Goal: Information Seeking & Learning: Learn about a topic

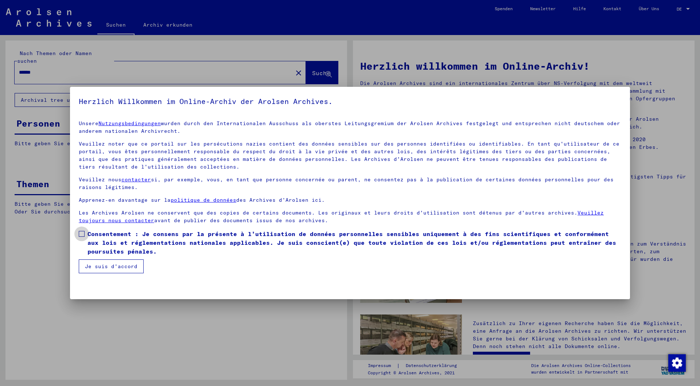
click at [82, 232] on span at bounding box center [82, 234] width 6 height 6
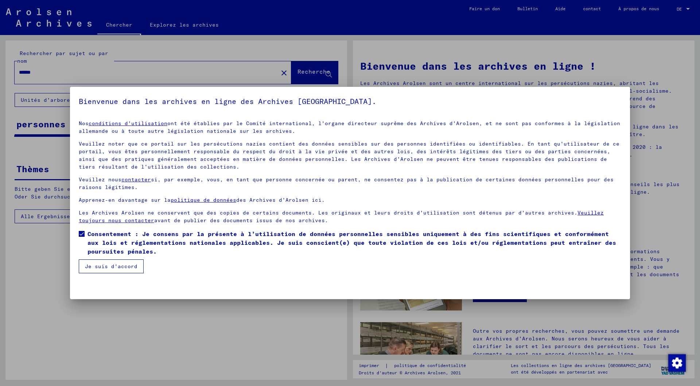
click at [105, 267] on font "Je suis d'accord" at bounding box center [111, 266] width 53 height 7
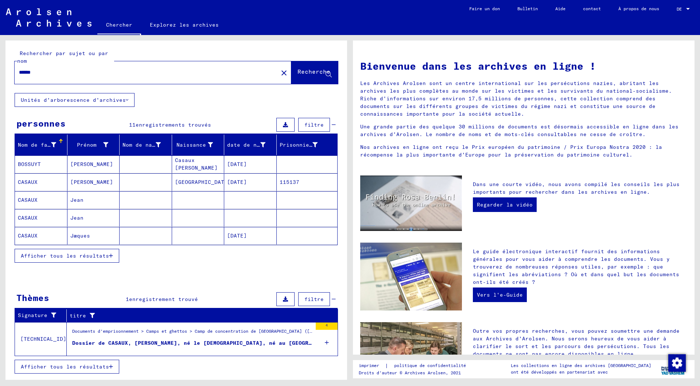
click at [185, 182] on font "[GEOGRAPHIC_DATA]" at bounding box center [203, 182] width 56 height 7
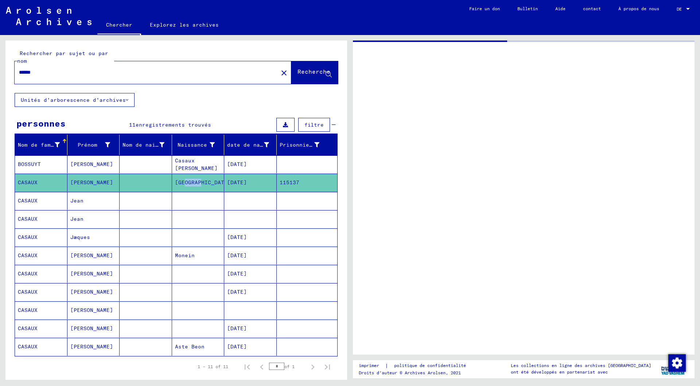
click at [185, 182] on font "[GEOGRAPHIC_DATA]" at bounding box center [203, 182] width 56 height 7
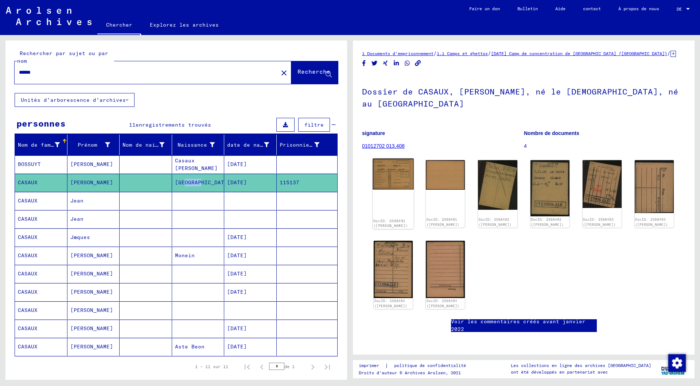
click at [394, 159] on img at bounding box center [393, 174] width 41 height 31
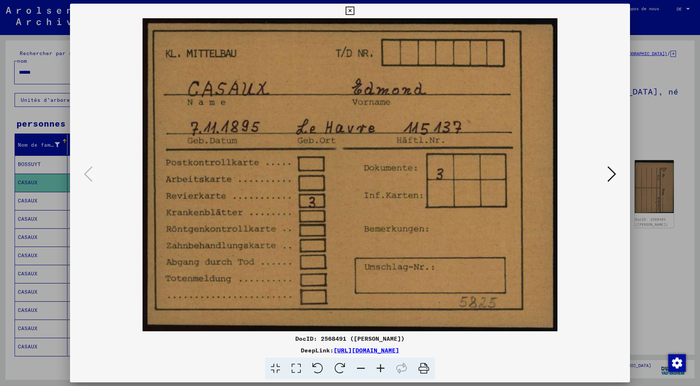
click at [394, 158] on img at bounding box center [350, 174] width 511 height 313
click at [614, 172] on icon at bounding box center [612, 174] width 9 height 18
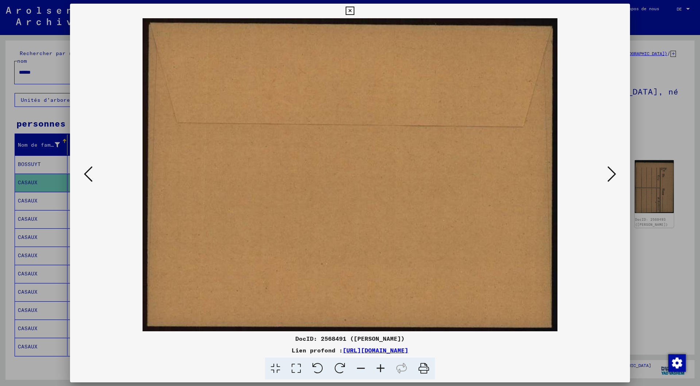
click at [614, 172] on icon at bounding box center [612, 174] width 9 height 18
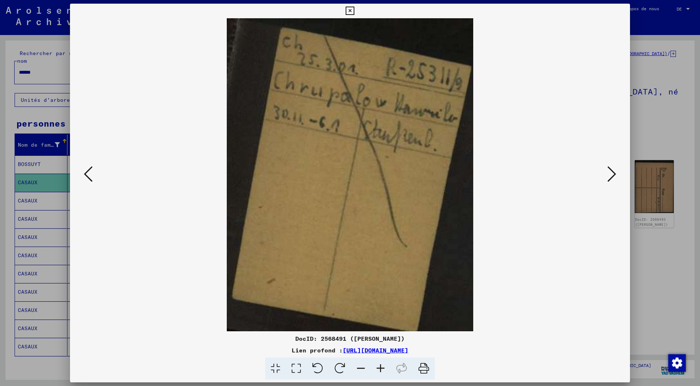
click at [614, 172] on icon at bounding box center [612, 174] width 9 height 18
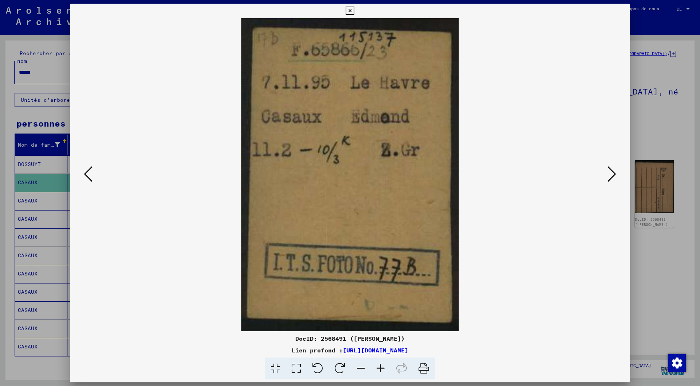
click at [614, 172] on icon at bounding box center [612, 174] width 9 height 18
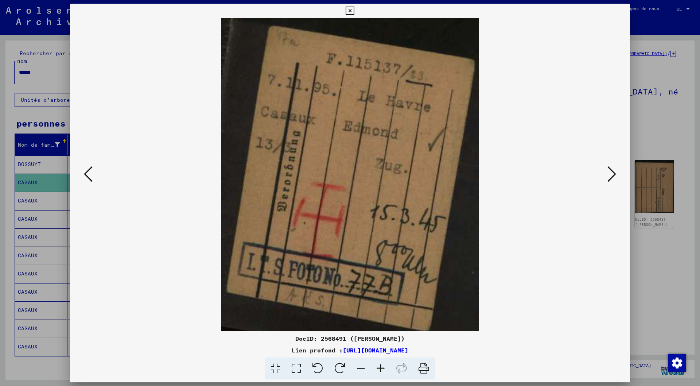
click at [614, 172] on icon at bounding box center [612, 174] width 9 height 18
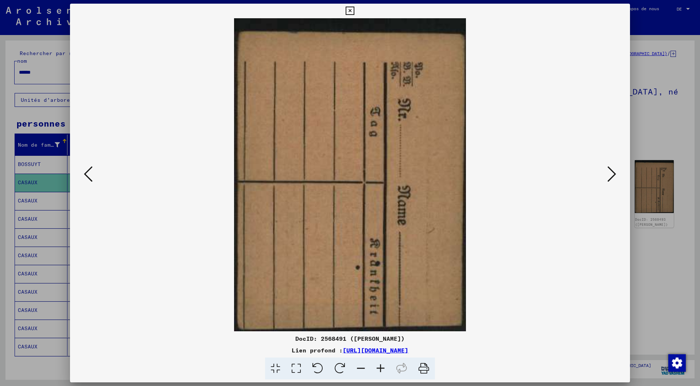
click at [614, 172] on icon at bounding box center [612, 174] width 9 height 18
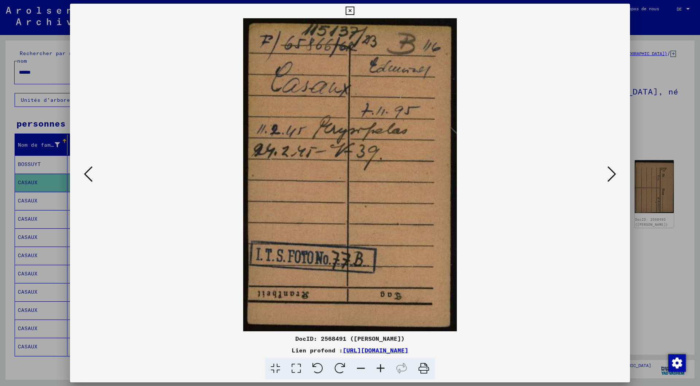
click at [614, 172] on icon at bounding box center [612, 174] width 9 height 18
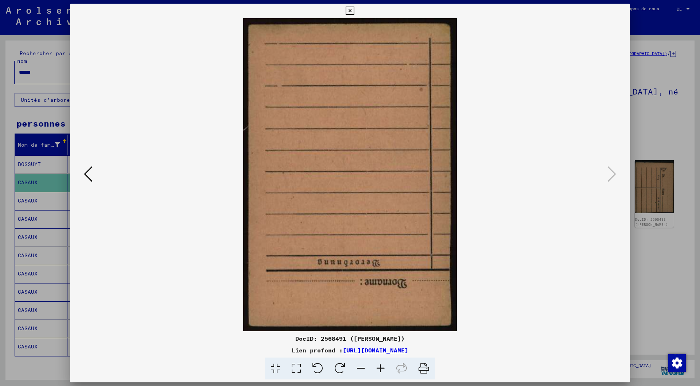
click at [349, 9] on icon at bounding box center [350, 11] width 8 height 9
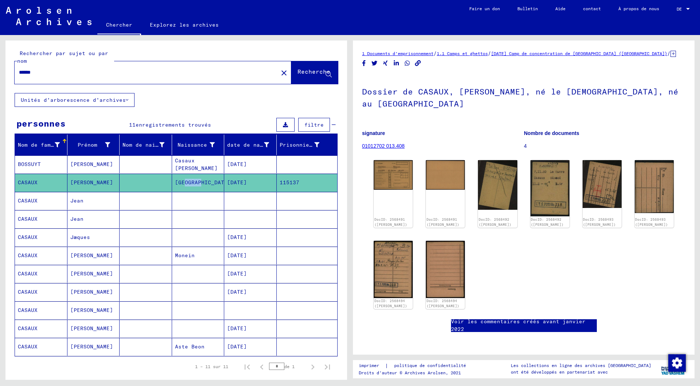
click at [289, 183] on font "115137" at bounding box center [290, 182] width 20 height 7
click at [85, 181] on font "[PERSON_NAME]" at bounding box center [91, 182] width 43 height 7
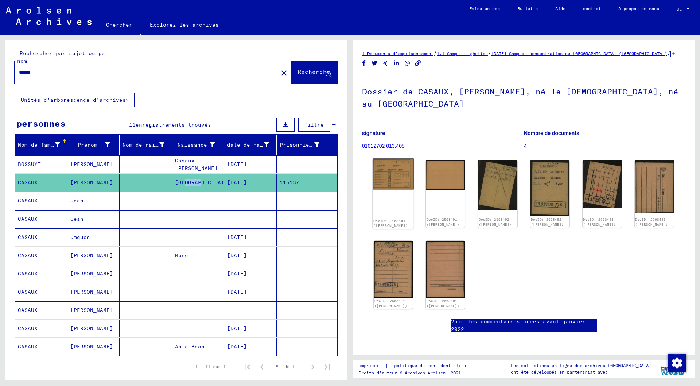
click at [388, 165] on img at bounding box center [393, 174] width 41 height 31
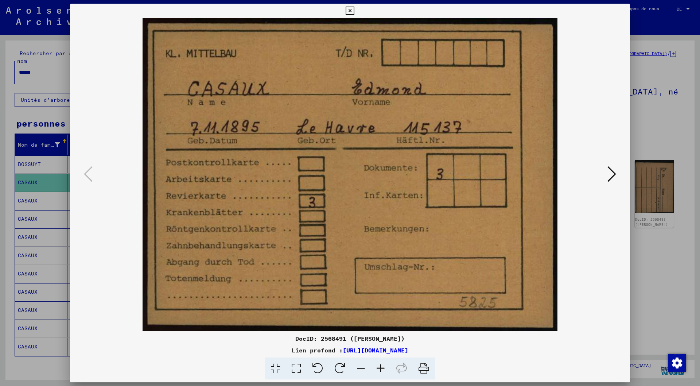
click at [614, 174] on icon at bounding box center [612, 174] width 9 height 18
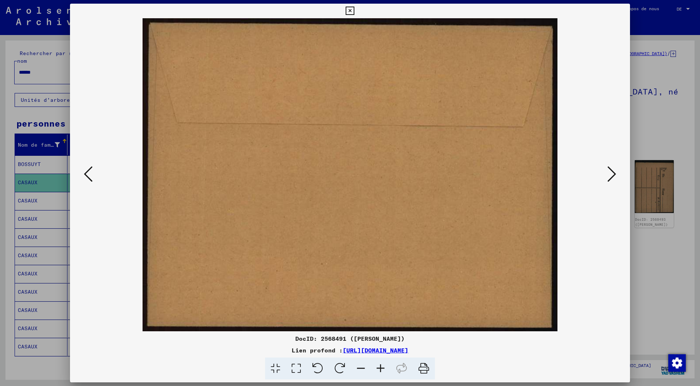
click at [614, 174] on icon at bounding box center [612, 174] width 9 height 18
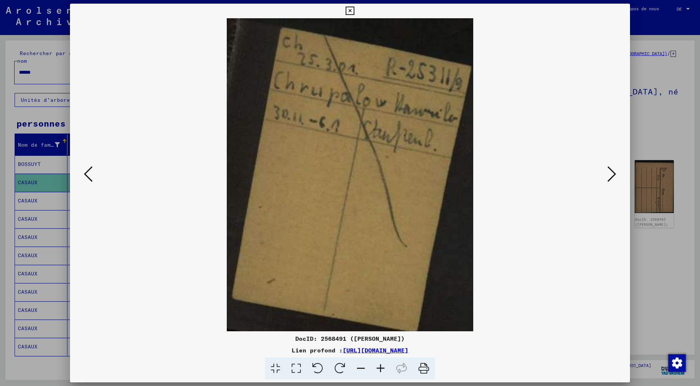
click at [614, 174] on icon at bounding box center [612, 174] width 9 height 18
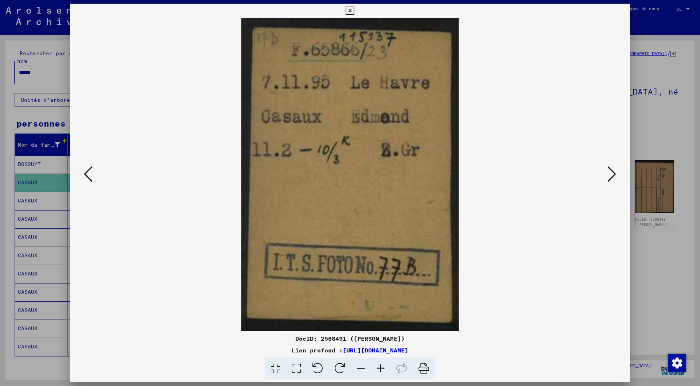
click at [614, 174] on icon at bounding box center [612, 174] width 9 height 18
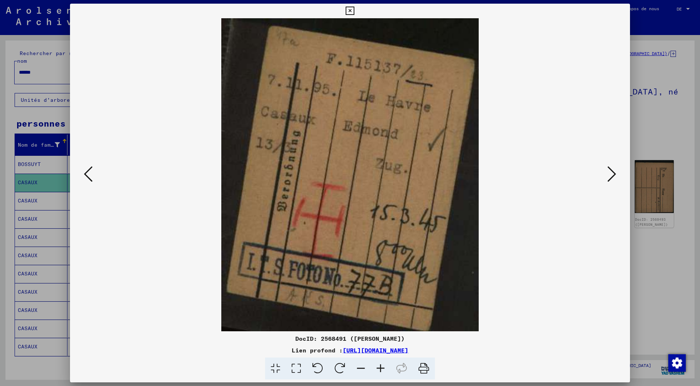
click at [616, 172] on icon at bounding box center [612, 174] width 9 height 18
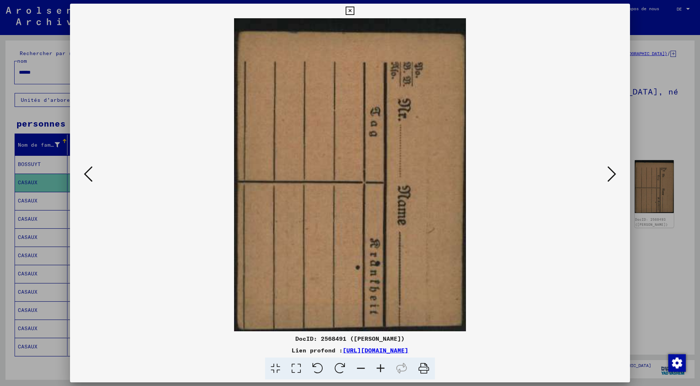
click at [616, 172] on icon at bounding box center [612, 174] width 9 height 18
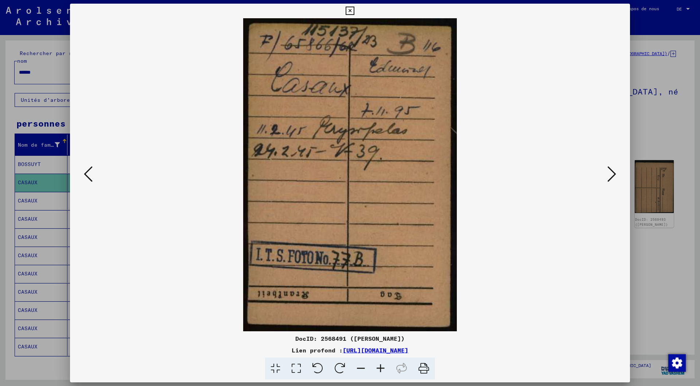
click at [616, 172] on icon at bounding box center [612, 174] width 9 height 18
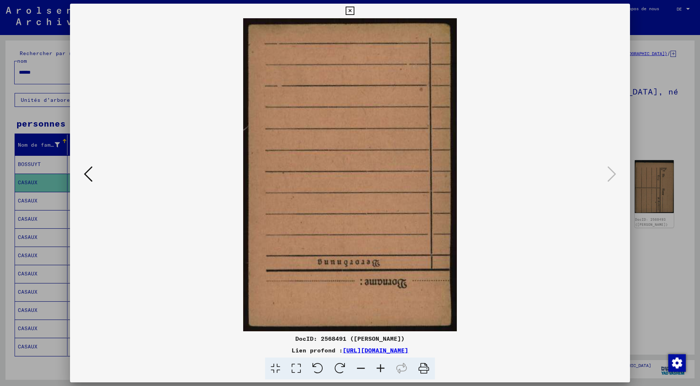
click at [348, 8] on icon at bounding box center [350, 11] width 8 height 9
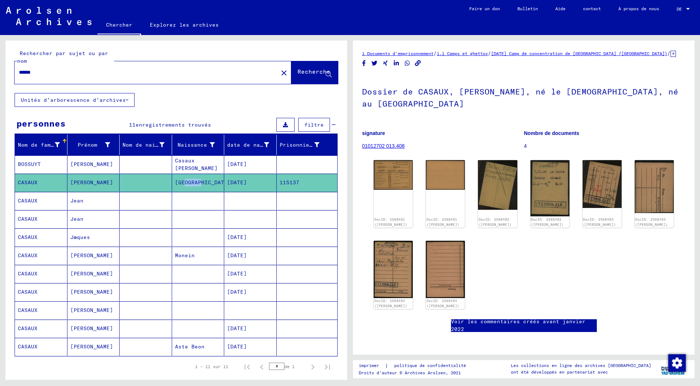
click at [41, 74] on input "******" at bounding box center [146, 73] width 255 height 8
type input "**********"
click at [299, 71] on font "Recherche" at bounding box center [314, 71] width 33 height 7
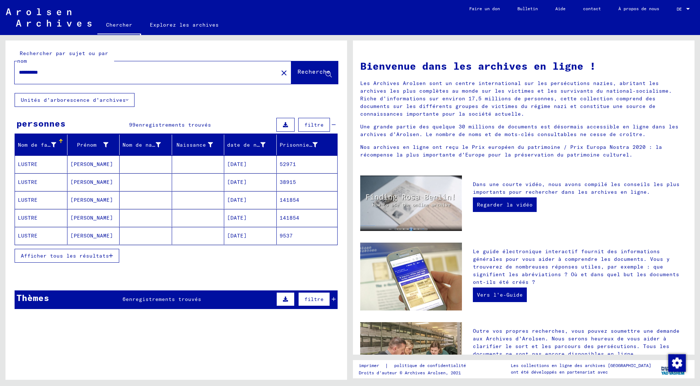
click at [283, 163] on font "52971" at bounding box center [288, 164] width 16 height 7
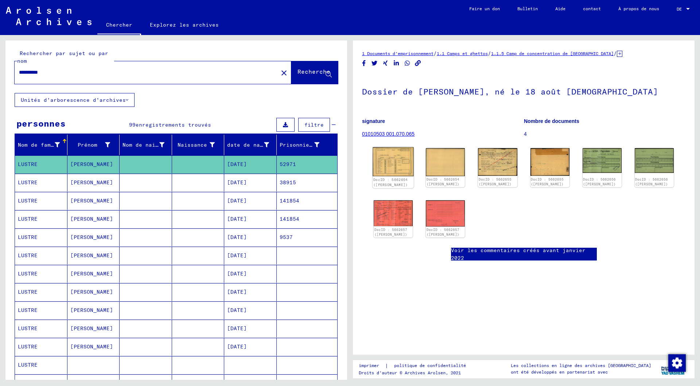
click at [390, 159] on img at bounding box center [393, 161] width 41 height 29
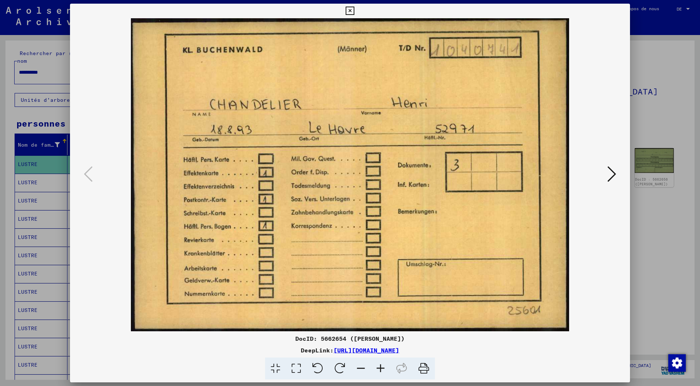
click at [390, 159] on img at bounding box center [350, 174] width 511 height 313
click at [614, 171] on icon at bounding box center [612, 174] width 9 height 18
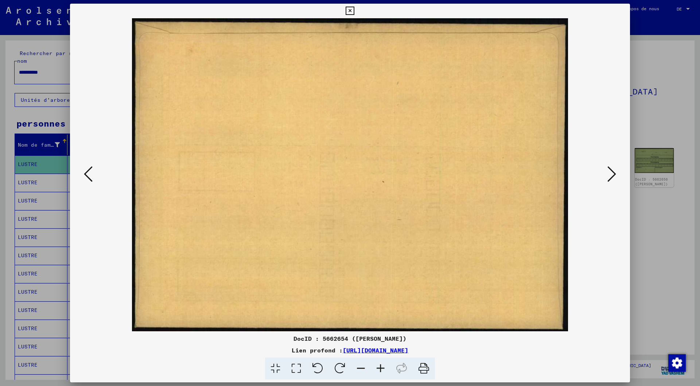
click at [614, 171] on icon at bounding box center [612, 174] width 9 height 18
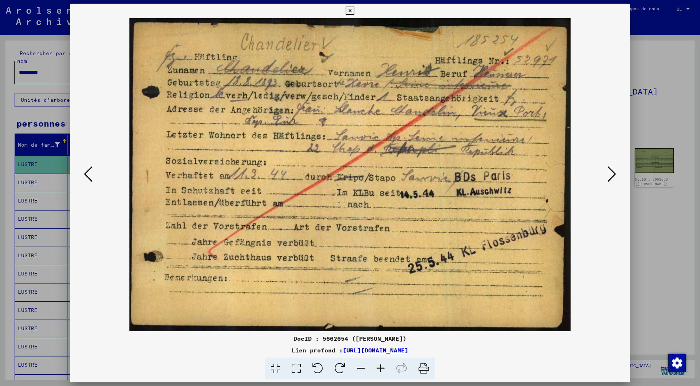
click at [616, 172] on icon at bounding box center [612, 174] width 9 height 18
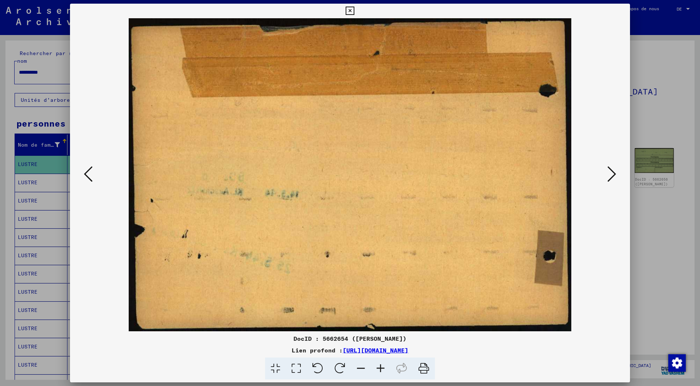
click at [616, 172] on icon at bounding box center [612, 174] width 9 height 18
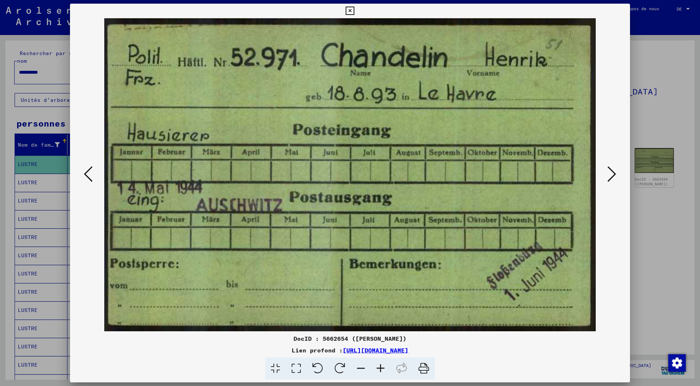
click at [304, 171] on img at bounding box center [350, 174] width 511 height 313
click at [614, 173] on icon at bounding box center [612, 174] width 9 height 18
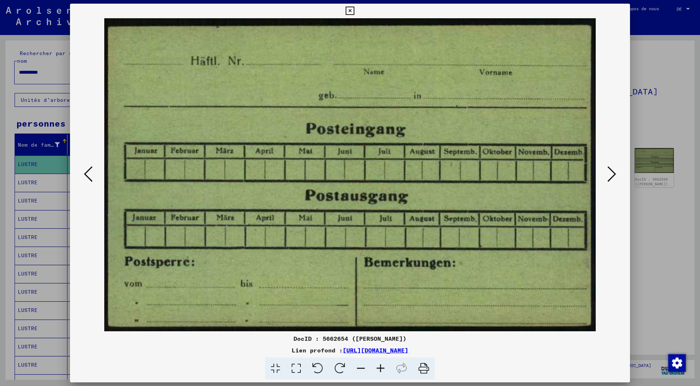
click at [614, 173] on icon at bounding box center [612, 174] width 9 height 18
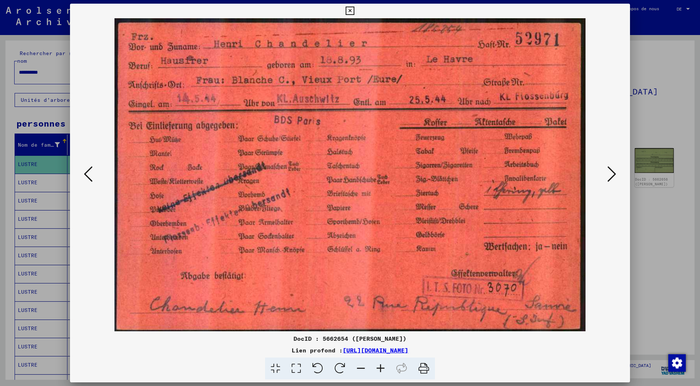
click at [614, 174] on icon at bounding box center [612, 174] width 9 height 18
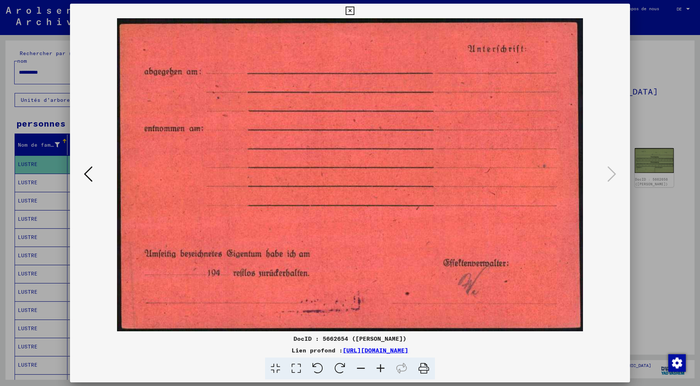
click at [86, 173] on icon at bounding box center [88, 174] width 9 height 18
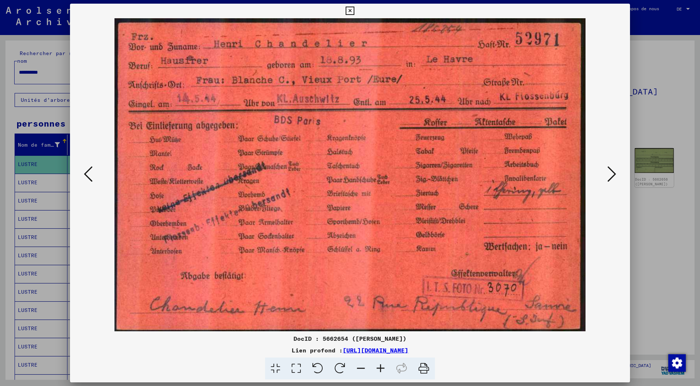
click at [351, 9] on icon at bounding box center [350, 11] width 8 height 9
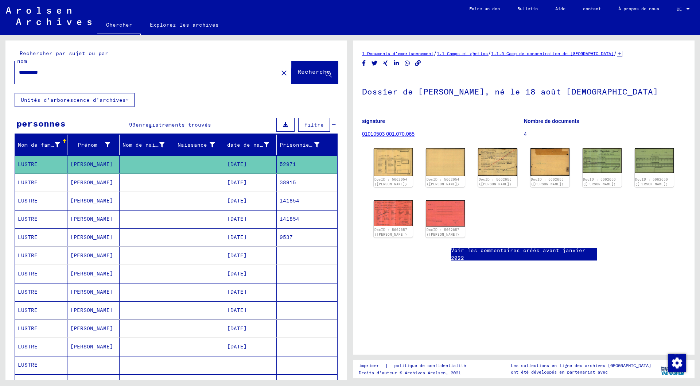
click at [303, 72] on font "Recherche" at bounding box center [314, 71] width 33 height 7
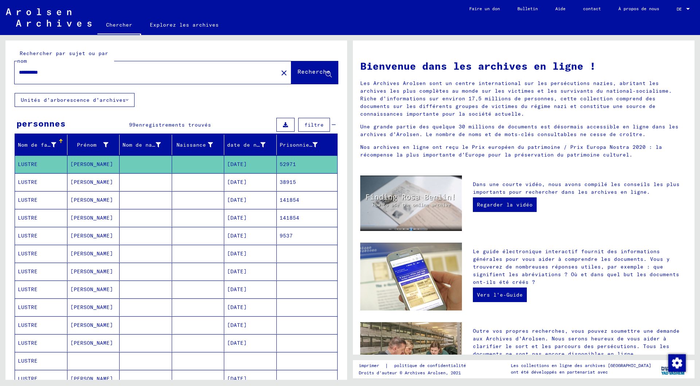
click at [80, 235] on font "[PERSON_NAME]" at bounding box center [91, 235] width 43 height 7
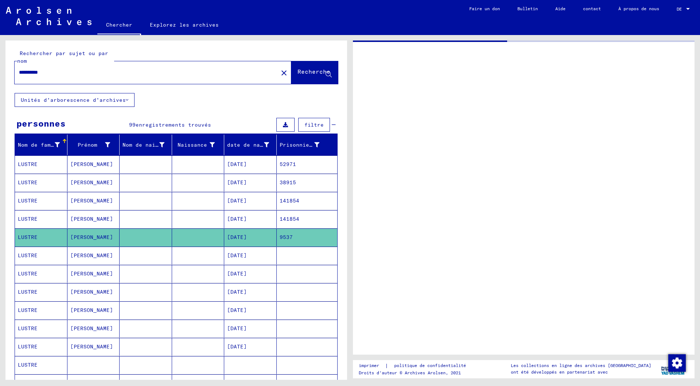
click at [80, 235] on font "[PERSON_NAME]" at bounding box center [91, 237] width 43 height 7
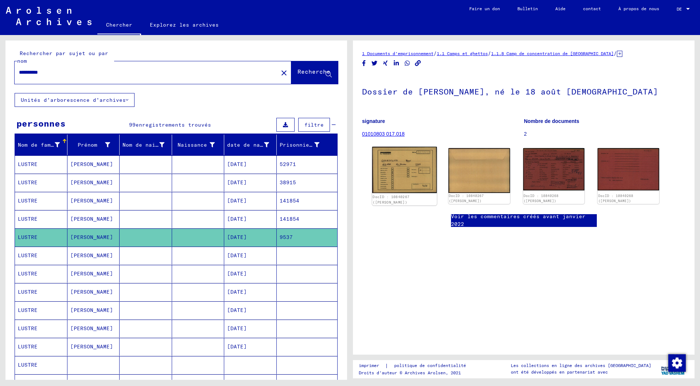
click at [407, 171] on img at bounding box center [404, 170] width 65 height 46
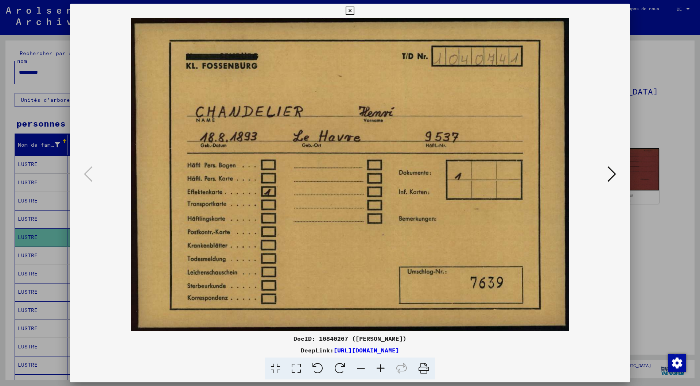
click at [407, 171] on img at bounding box center [350, 174] width 511 height 313
click at [615, 172] on icon at bounding box center [612, 174] width 9 height 18
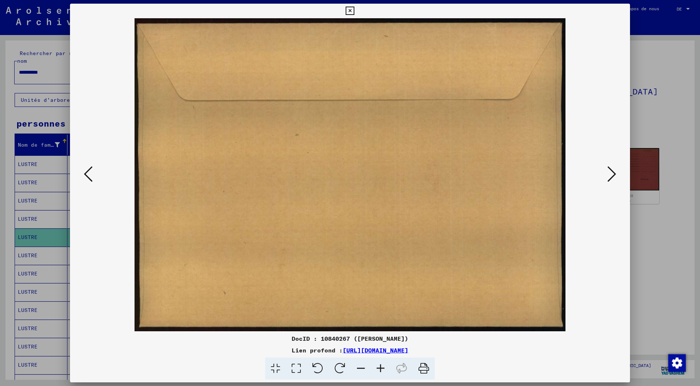
click at [615, 172] on icon at bounding box center [612, 174] width 9 height 18
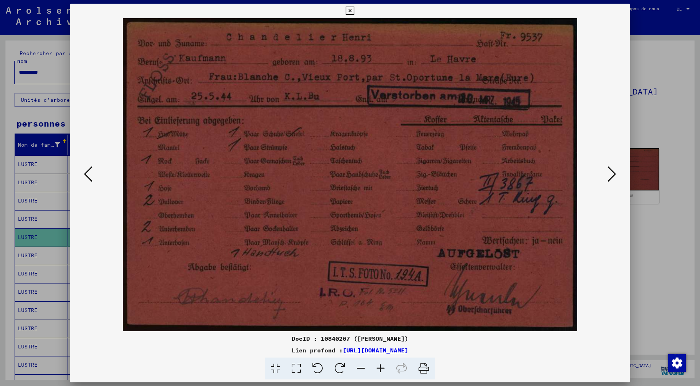
click at [615, 172] on icon at bounding box center [612, 174] width 9 height 18
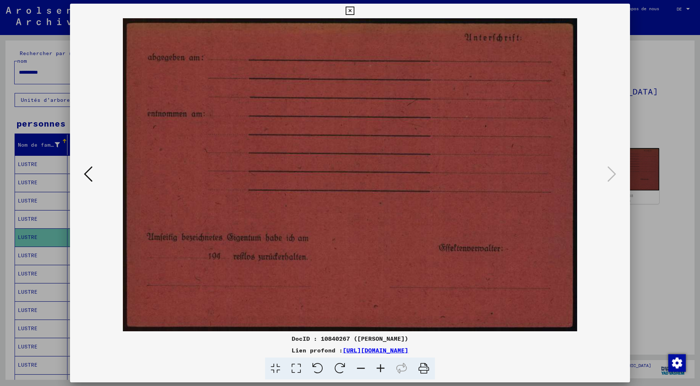
click at [351, 10] on icon at bounding box center [350, 11] width 8 height 9
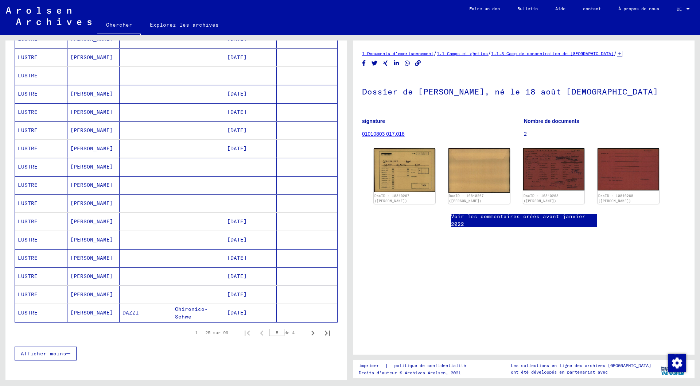
scroll to position [292, 0]
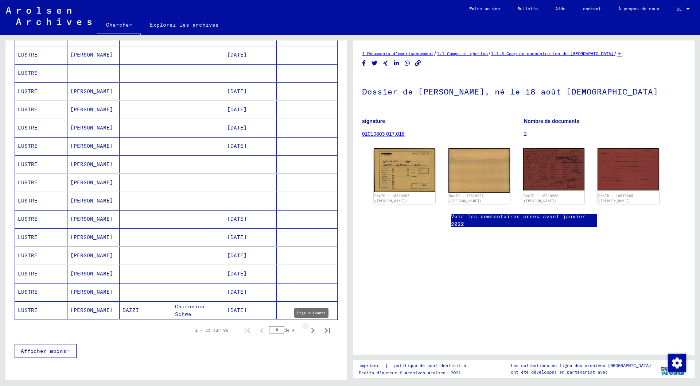
click at [311, 329] on icon "Page suivante" at bounding box center [312, 330] width 3 height 5
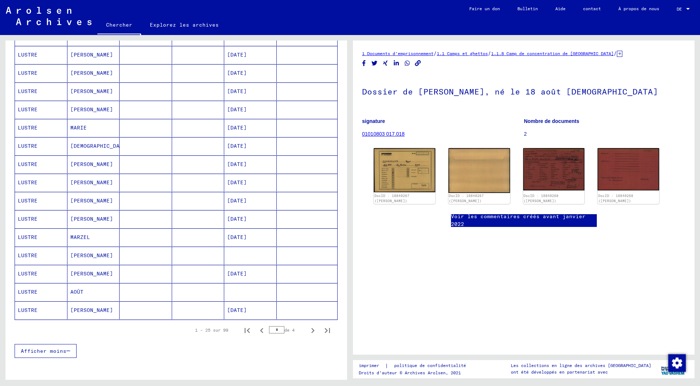
click at [242, 92] on font "[DATE]" at bounding box center [237, 91] width 20 height 7
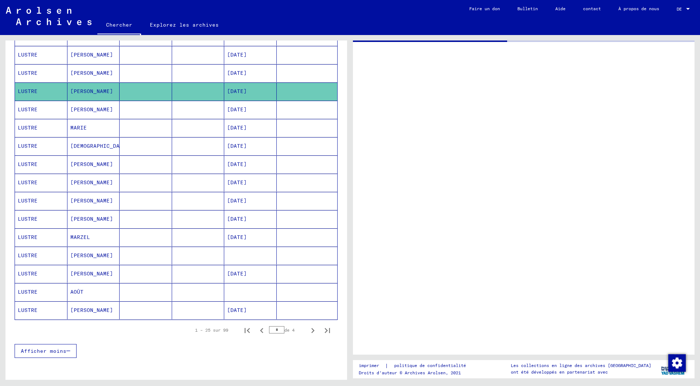
click at [242, 92] on font "[DATE]" at bounding box center [237, 91] width 20 height 7
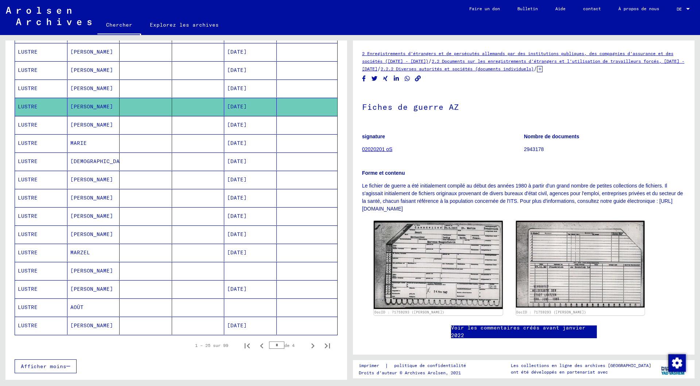
scroll to position [292, 0]
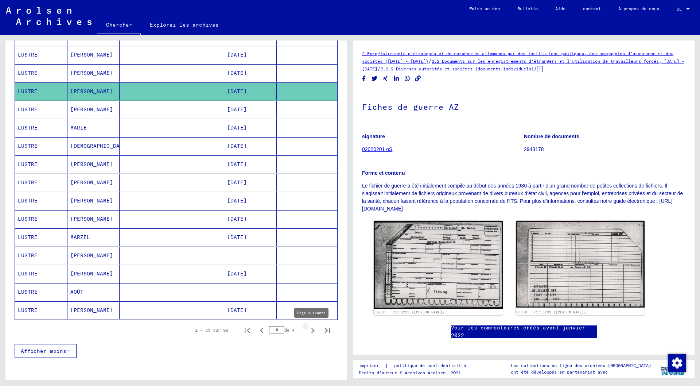
click at [311, 330] on icon "Page suivante" at bounding box center [312, 330] width 3 height 5
type input "*"
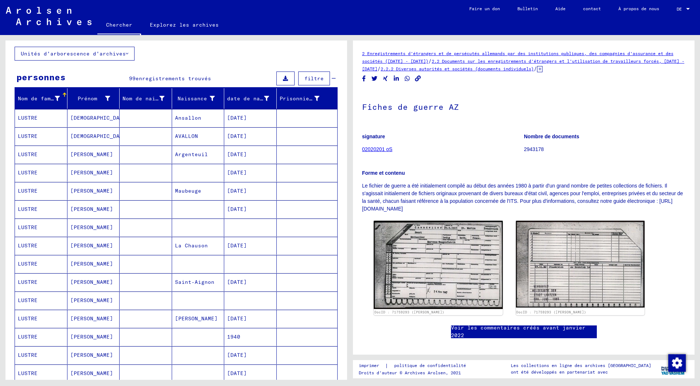
scroll to position [36, 0]
